Goal: Obtain resource: Download file/media

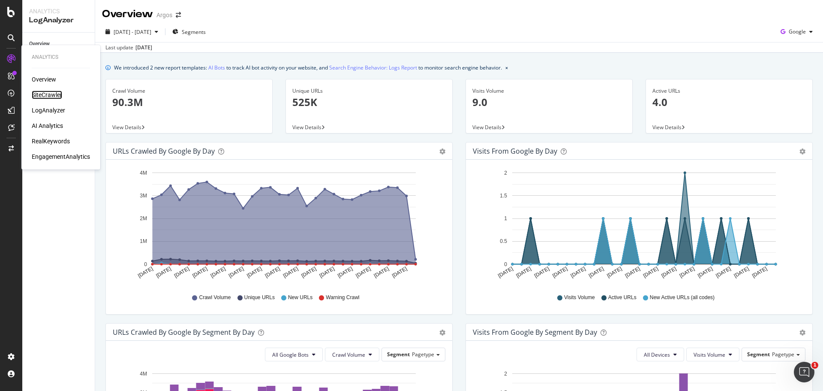
click at [44, 93] on div "SiteCrawler" at bounding box center [47, 94] width 30 height 9
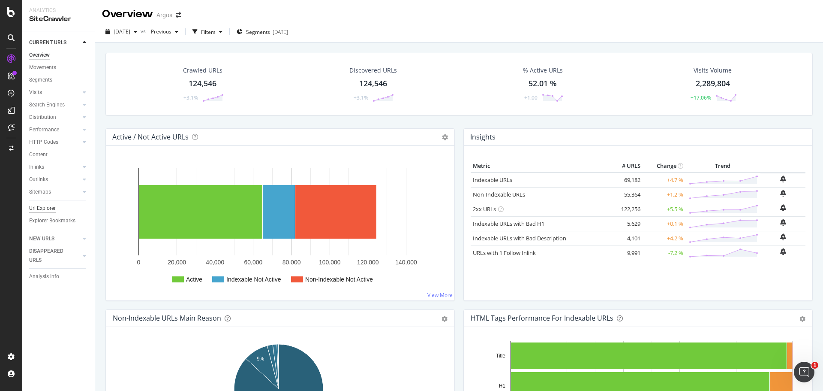
click at [48, 209] on div "Url Explorer" at bounding box center [42, 208] width 27 height 9
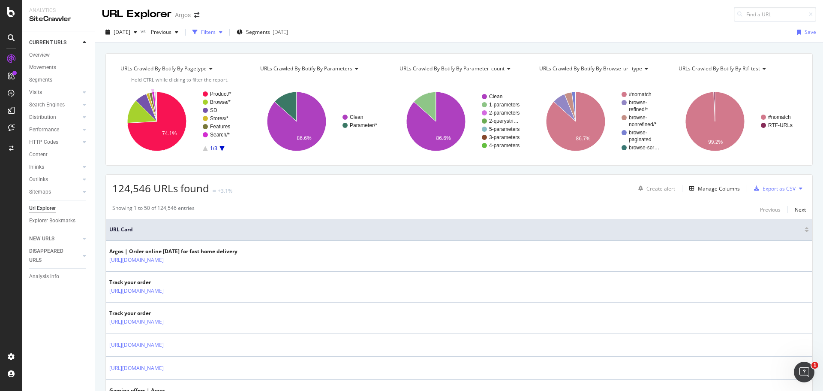
click at [216, 32] on div "Filters" at bounding box center [208, 31] width 15 height 7
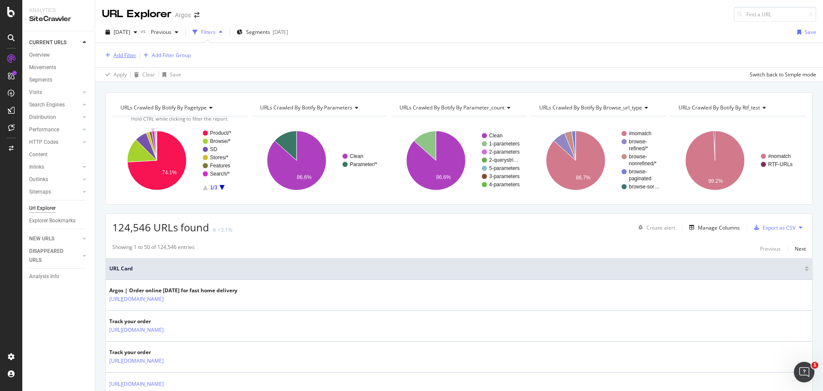
click at [128, 54] on div "Add Filter" at bounding box center [125, 54] width 23 height 7
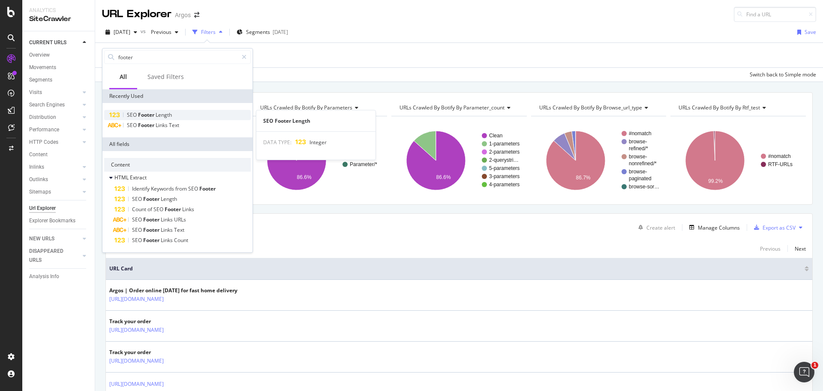
type input "footer"
click at [158, 116] on span "Length" at bounding box center [164, 114] width 16 height 7
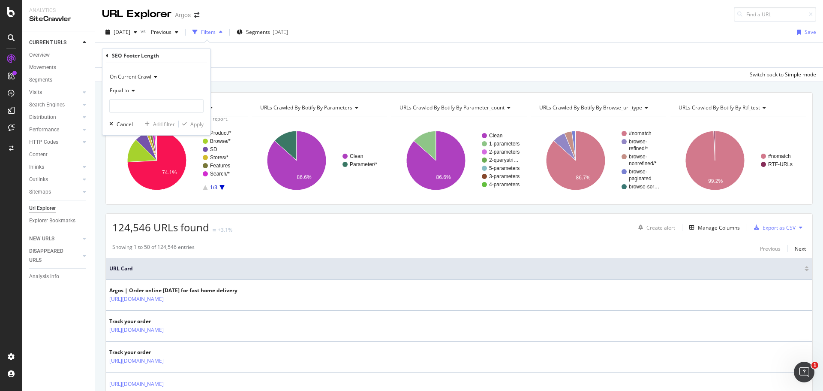
click at [121, 91] on span "Equal to" at bounding box center [119, 90] width 19 height 7
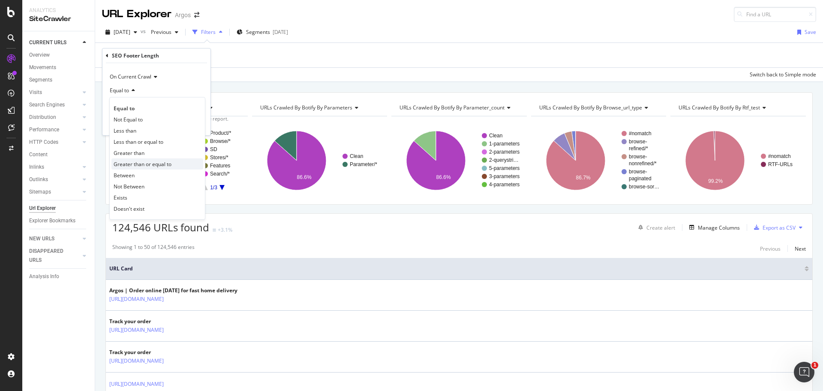
click at [137, 158] on div "Greater than or equal to" at bounding box center [158, 163] width 92 height 11
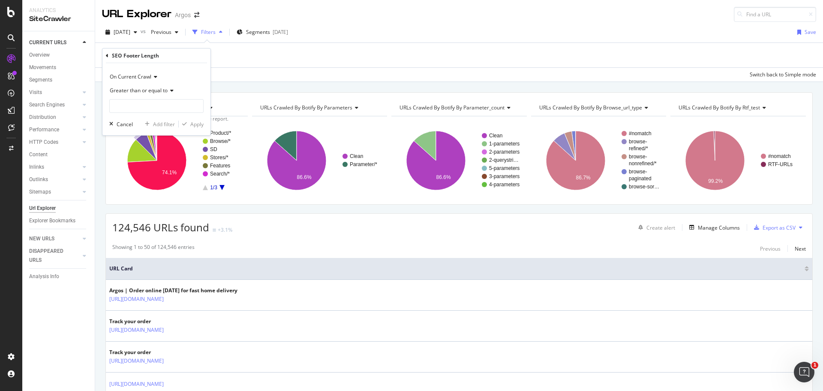
click at [153, 92] on span "Greater than or equal to" at bounding box center [139, 90] width 58 height 7
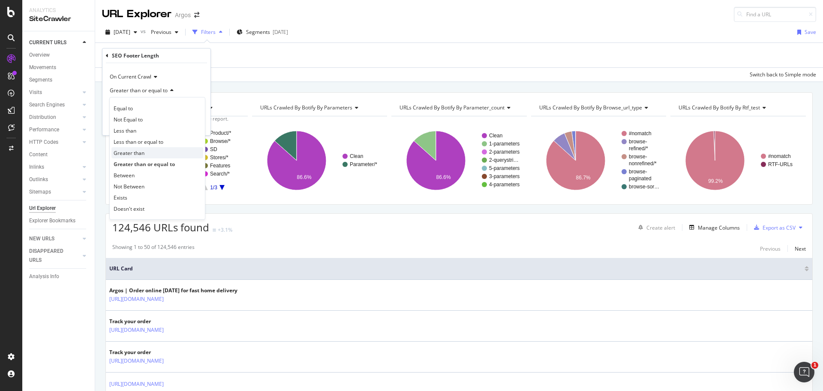
click at [150, 153] on div "Greater than" at bounding box center [158, 152] width 92 height 11
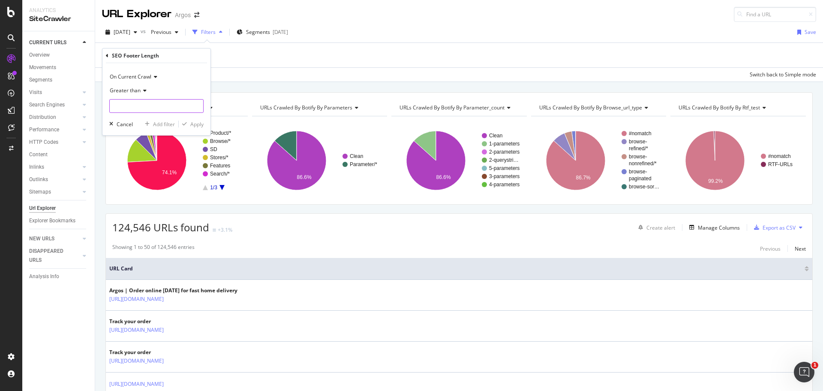
click at [145, 106] on input "number" at bounding box center [156, 106] width 94 height 14
type input "0"
click at [198, 124] on div "Apply" at bounding box center [196, 124] width 13 height 7
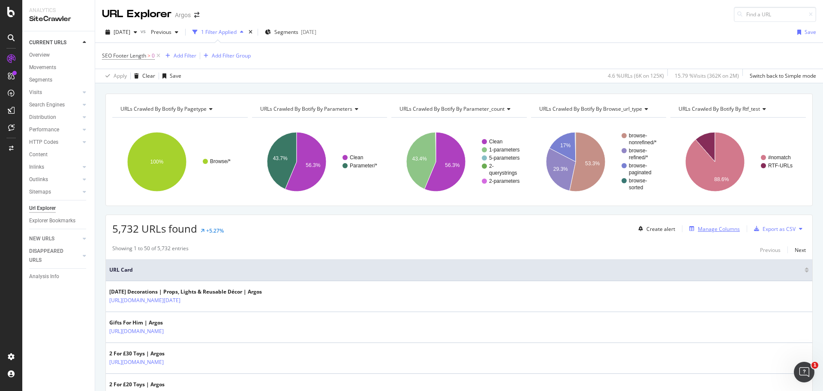
click at [724, 228] on div "Manage Columns" at bounding box center [719, 228] width 42 height 7
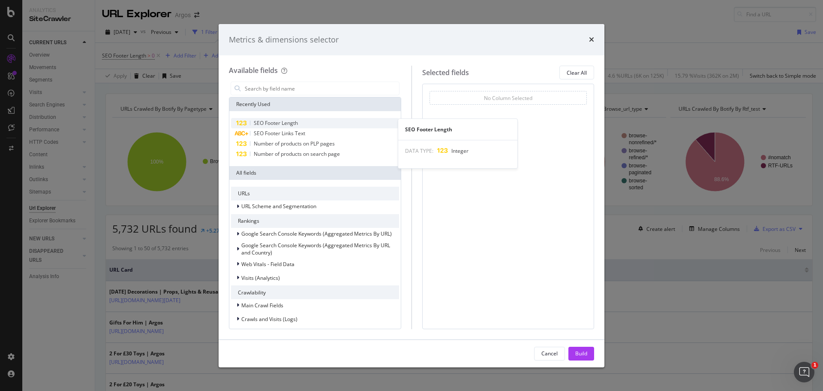
click at [295, 124] on span "SEO Footer Length" at bounding box center [276, 122] width 44 height 7
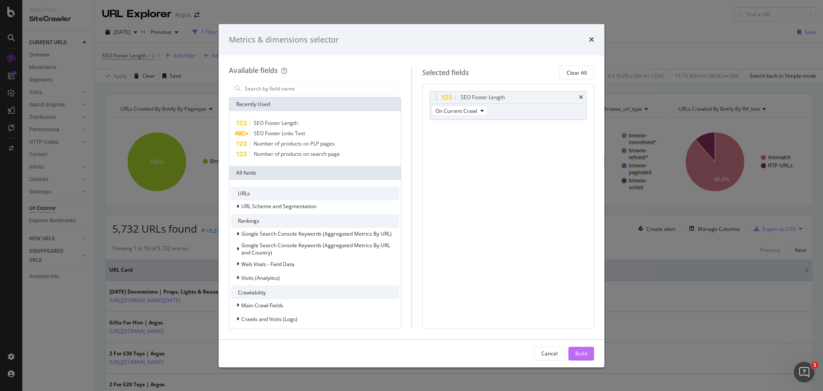
click at [585, 354] on div "Build" at bounding box center [582, 353] width 12 height 7
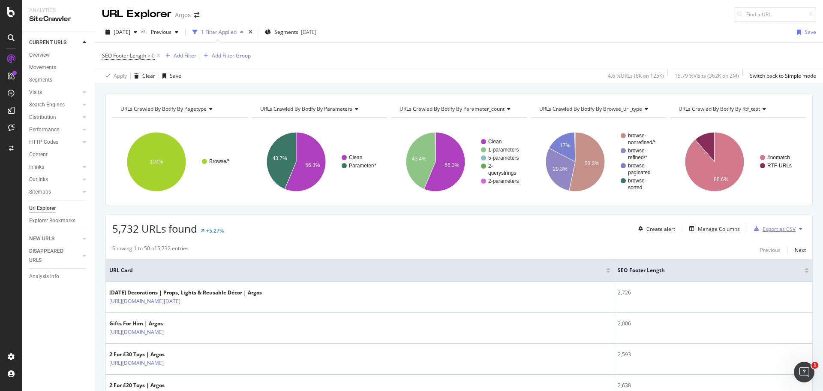
click at [781, 229] on div "Export as CSV" at bounding box center [779, 228] width 33 height 7
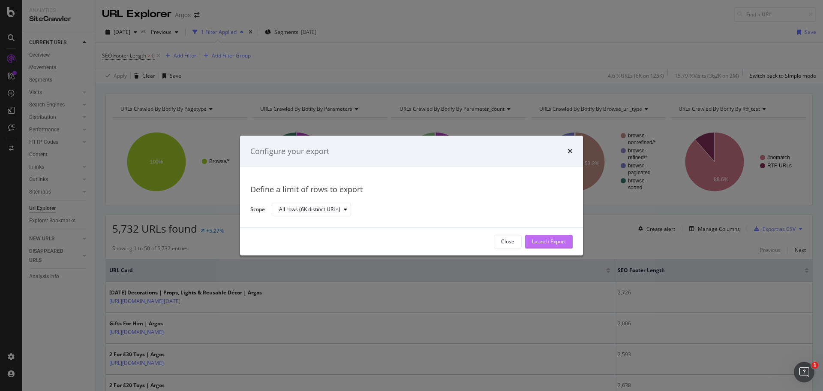
click at [540, 242] on div "Launch Export" at bounding box center [549, 241] width 34 height 7
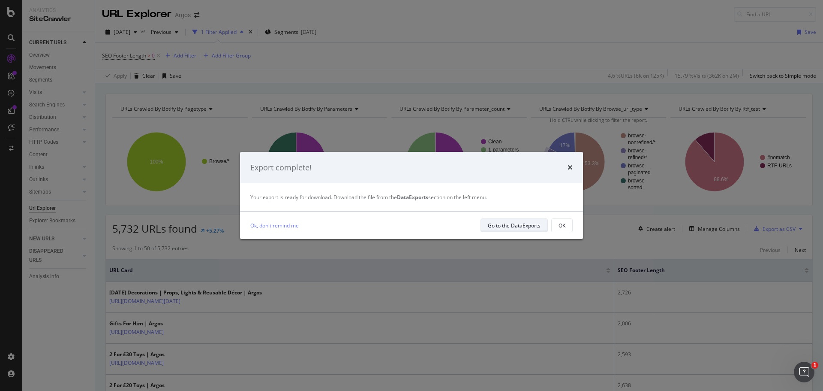
click at [498, 223] on div "Go to the DataExports" at bounding box center [514, 225] width 53 height 7
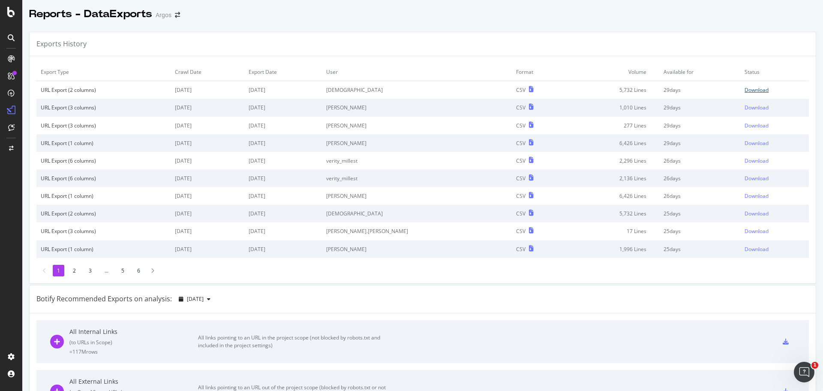
drag, startPoint x: 737, startPoint y: 89, endPoint x: 729, endPoint y: 89, distance: 7.7
click at [745, 89] on div "Download" at bounding box center [757, 89] width 24 height 7
